Goal: Obtain resource: Download file/media

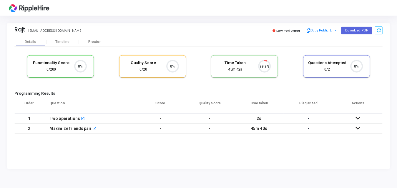
scroll to position [10, 17]
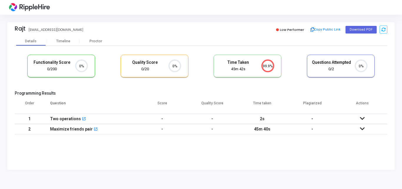
click at [363, 129] on icon at bounding box center [362, 129] width 5 height 4
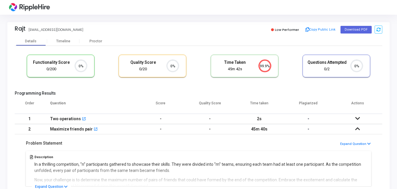
scroll to position [44, 0]
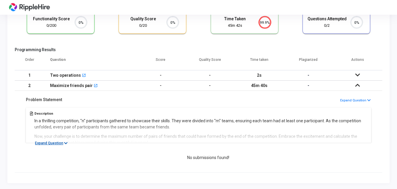
click at [52, 142] on button "Expand Question" at bounding box center [51, 143] width 39 height 6
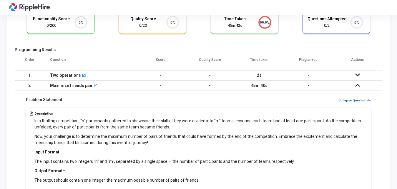
click at [354, 100] on button "Collapse Question" at bounding box center [354, 101] width 33 height 6
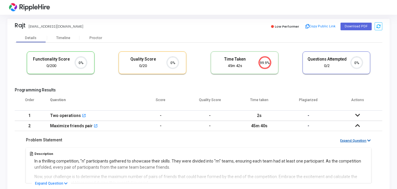
scroll to position [0, 0]
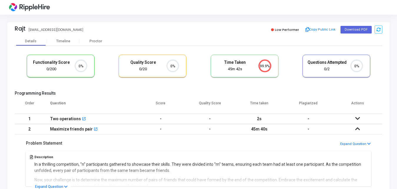
drag, startPoint x: 261, startPoint y: 130, endPoint x: 267, endPoint y: 130, distance: 6.5
click at [267, 130] on td "45m 40s" at bounding box center [259, 129] width 49 height 10
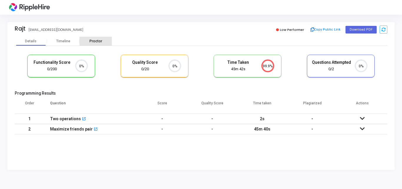
click at [97, 40] on div "Proctor" at bounding box center [96, 41] width 32 height 4
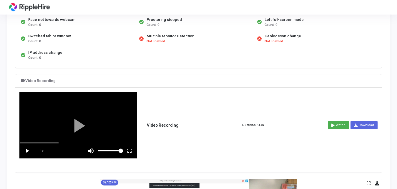
scroll to position [108, 0]
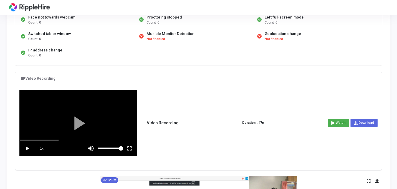
click at [27, 148] on vg-play-pause at bounding box center [27, 148] width 15 height 15
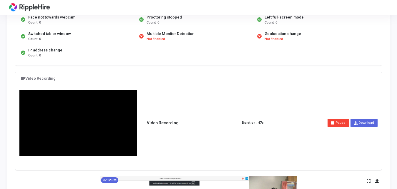
click at [27, 148] on div at bounding box center [78, 123] width 117 height 66
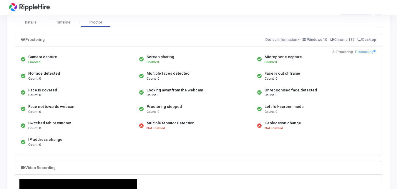
scroll to position [0, 0]
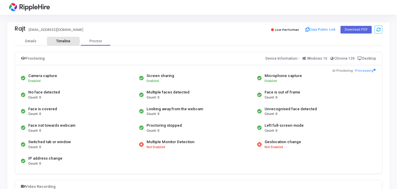
click at [64, 41] on div "Timeline" at bounding box center [63, 41] width 14 height 4
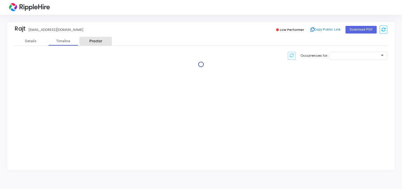
click at [96, 41] on div "Proctor" at bounding box center [96, 41] width 32 height 4
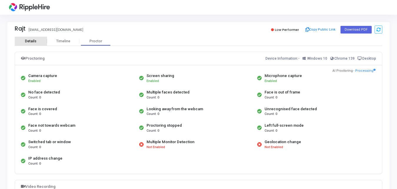
click at [31, 42] on div "Details" at bounding box center [30, 41] width 11 height 4
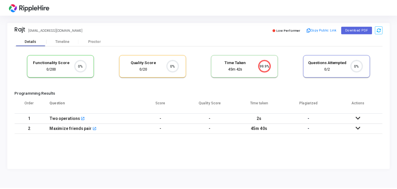
scroll to position [10, 17]
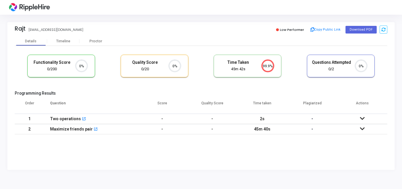
click at [363, 126] on td at bounding box center [363, 129] width 50 height 10
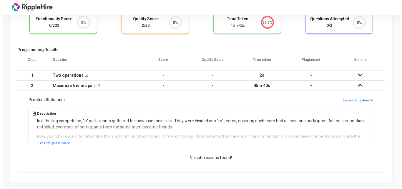
scroll to position [0, 0]
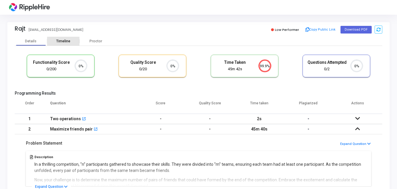
click at [67, 42] on div "Timeline" at bounding box center [63, 41] width 14 height 4
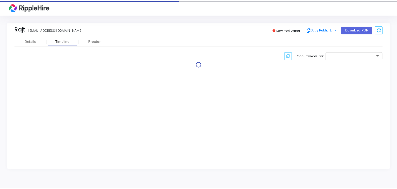
scroll to position [10, 17]
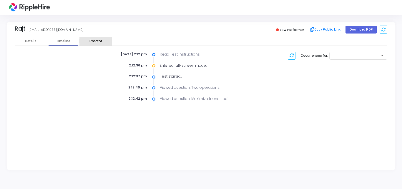
click at [94, 39] on div "Proctor" at bounding box center [96, 41] width 32 height 4
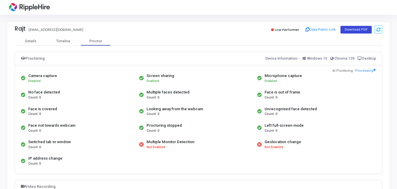
click at [356, 29] on button "Download PDF" at bounding box center [356, 30] width 31 height 8
